Goal: Transaction & Acquisition: Purchase product/service

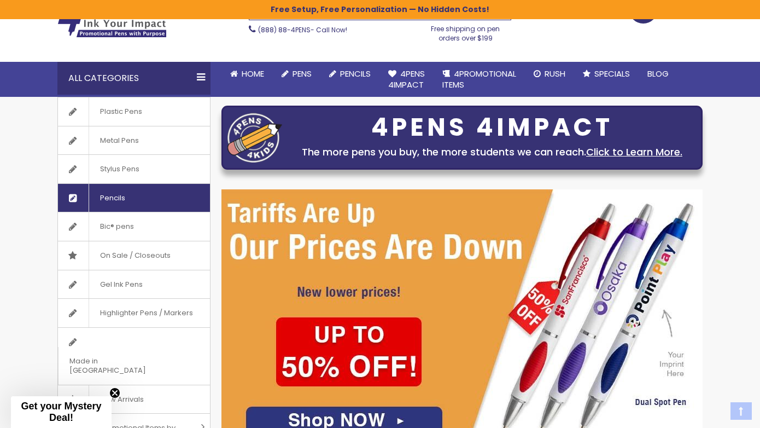
scroll to position [65, 0]
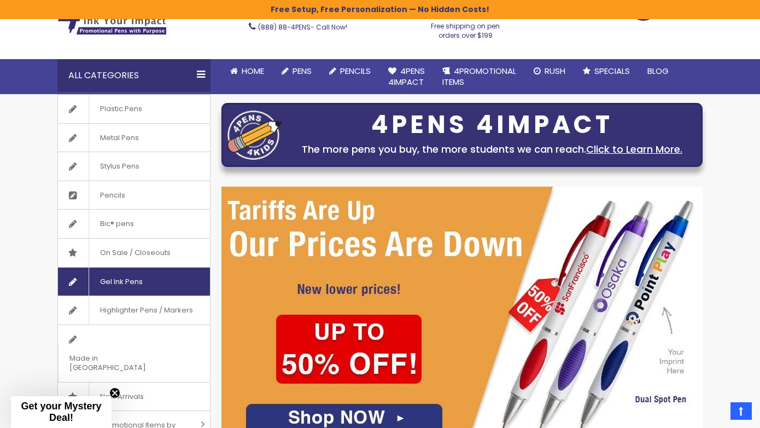
click at [131, 278] on span "Gel Ink Pens" at bounding box center [121, 282] width 65 height 28
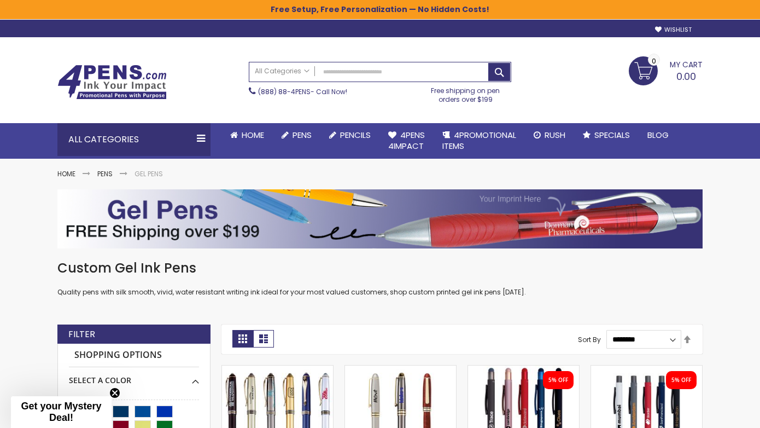
scroll to position [135, 0]
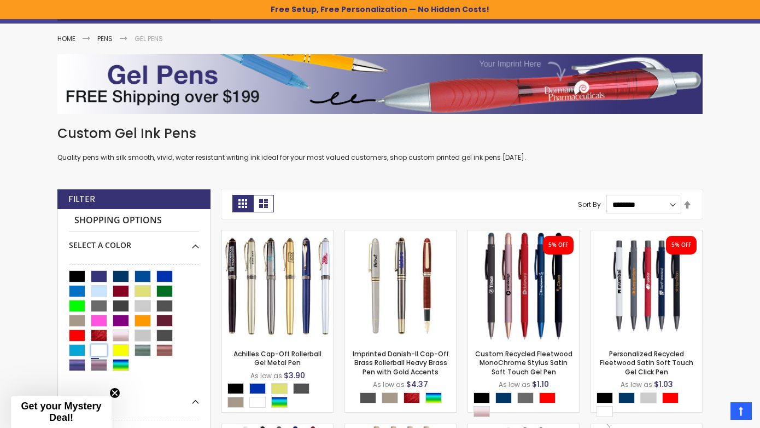
click at [97, 350] on div "White" at bounding box center [99, 350] width 16 height 12
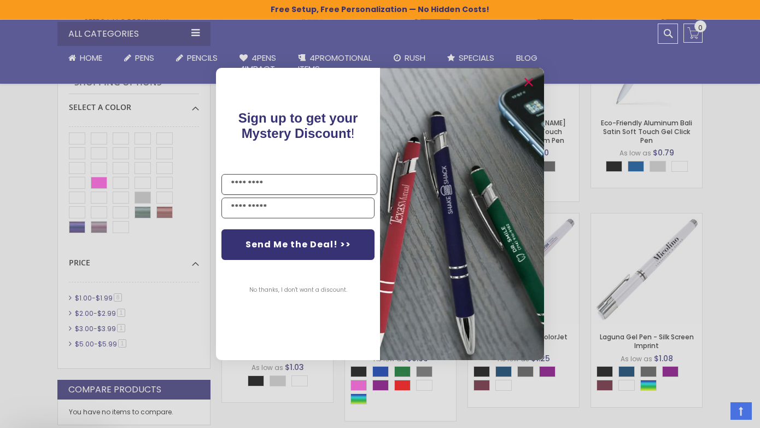
scroll to position [369, 0]
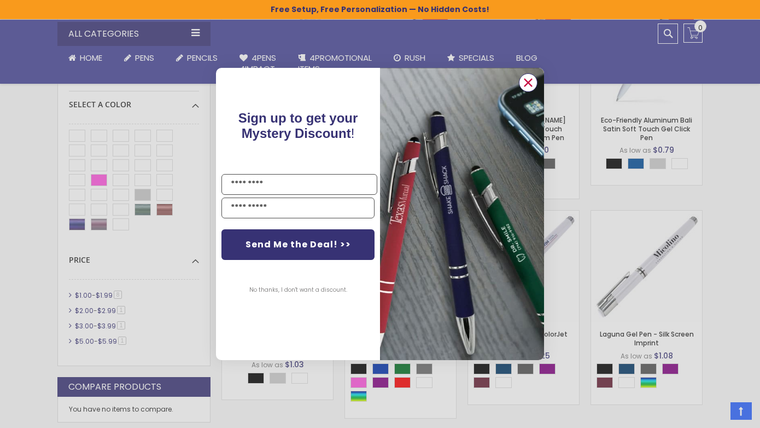
click at [526, 90] on circle "Close dialog" at bounding box center [528, 82] width 16 height 16
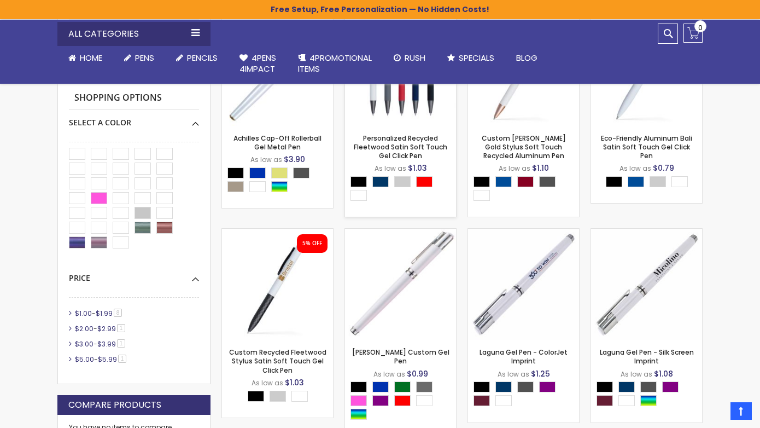
scroll to position [345, 0]
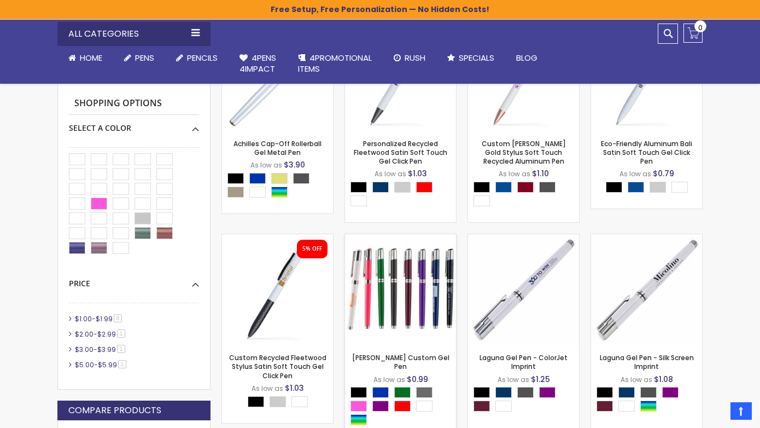
click at [411, 283] on img at bounding box center [400, 289] width 111 height 111
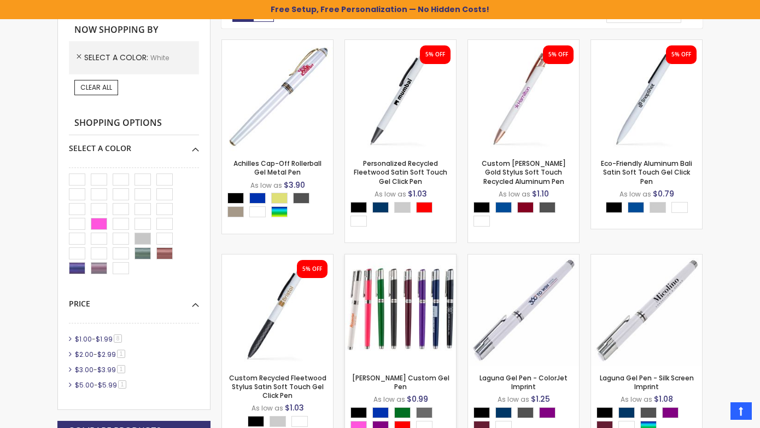
scroll to position [135, 0]
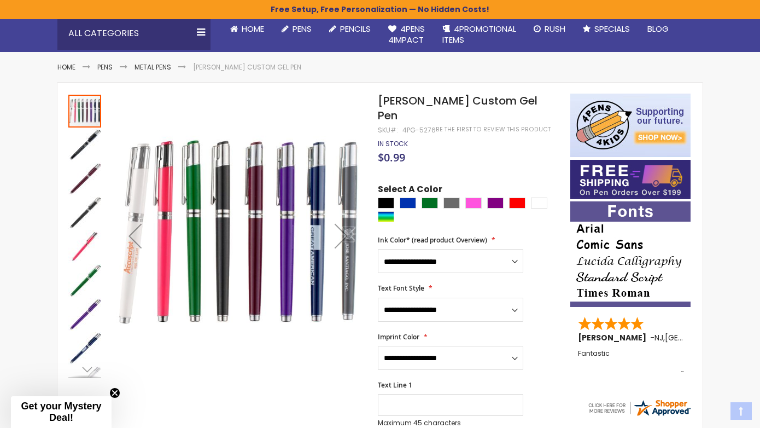
scroll to position [118, 0]
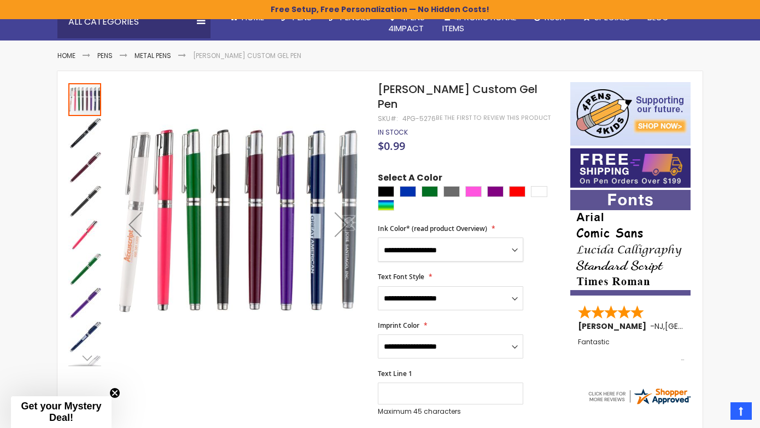
click at [420, 237] on select "**********" at bounding box center [451, 249] width 146 height 24
